Goal: Task Accomplishment & Management: Manage account settings

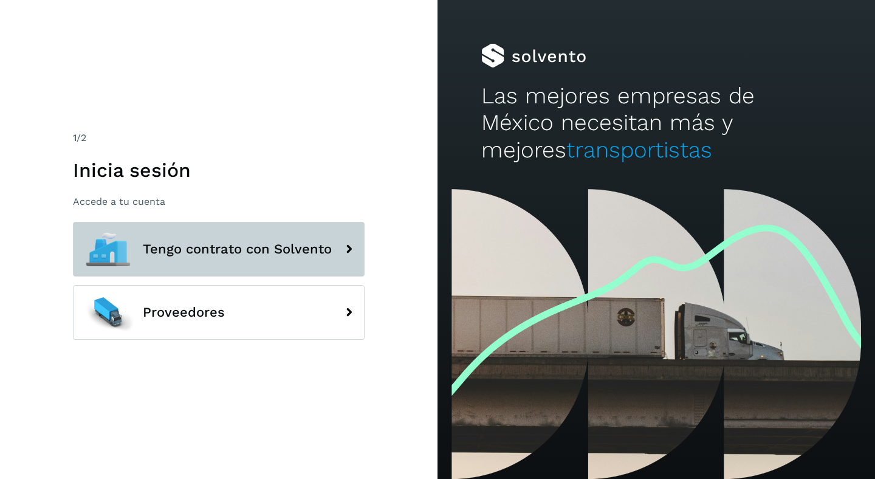
click at [285, 253] on span "Tengo contrato con Solvento" at bounding box center [237, 249] width 189 height 15
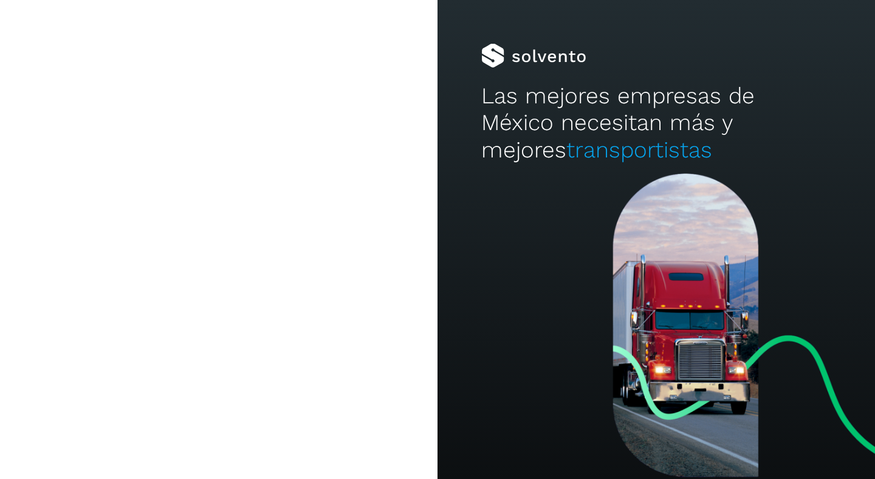
type input "**********"
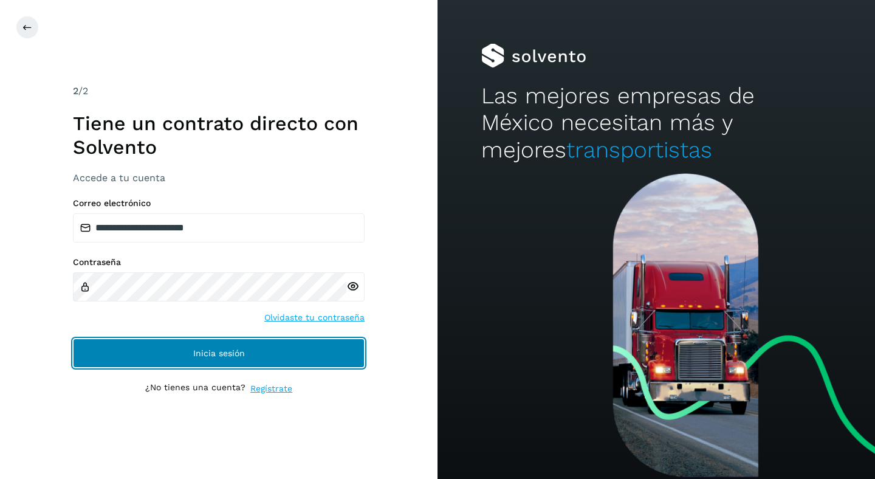
click at [236, 363] on button "Inicia sesión" at bounding box center [219, 352] width 292 height 29
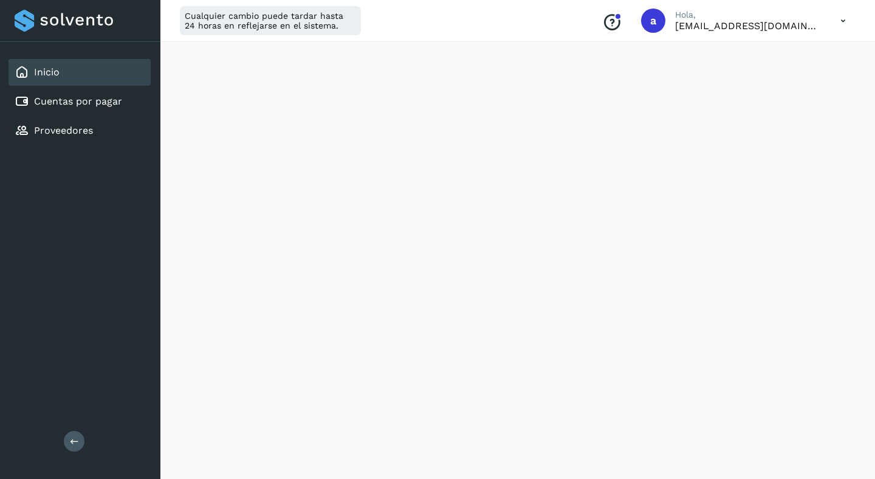
scroll to position [134, 0]
click at [118, 100] on link "Cuentas por pagar" at bounding box center [78, 101] width 88 height 12
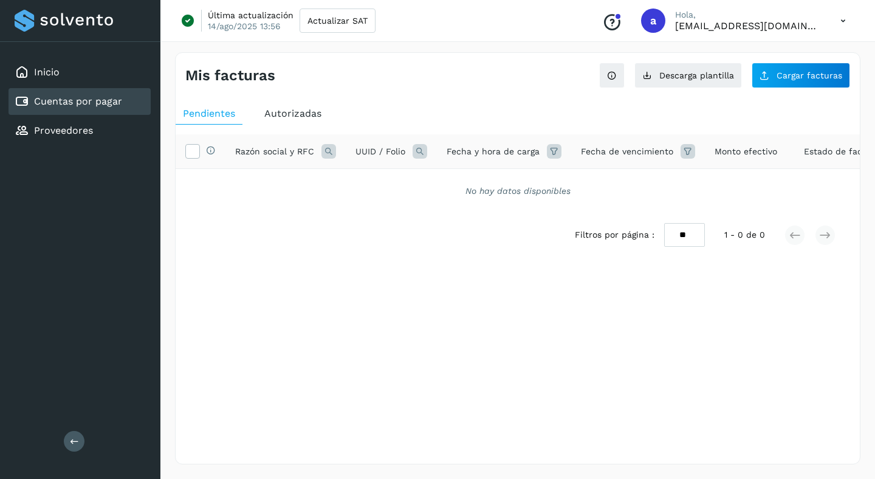
click at [290, 115] on span "Autorizadas" at bounding box center [292, 114] width 57 height 12
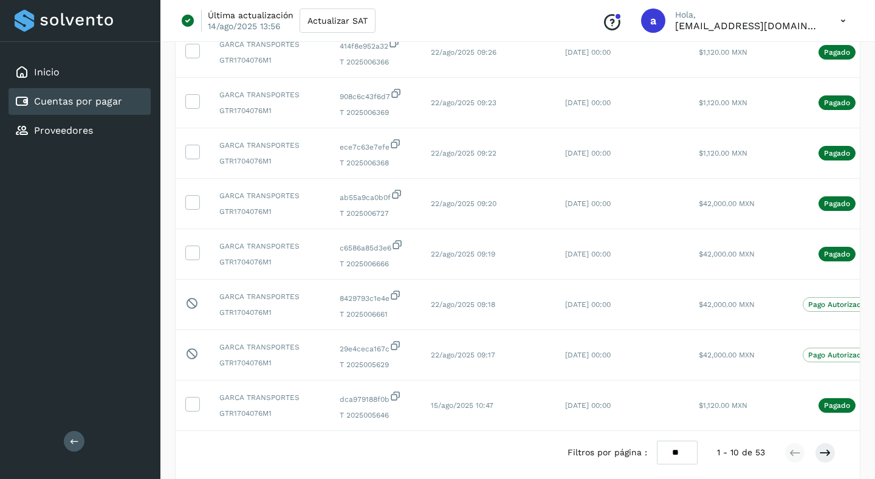
scroll to position [261, 0]
